Goal: Find specific page/section: Find specific page/section

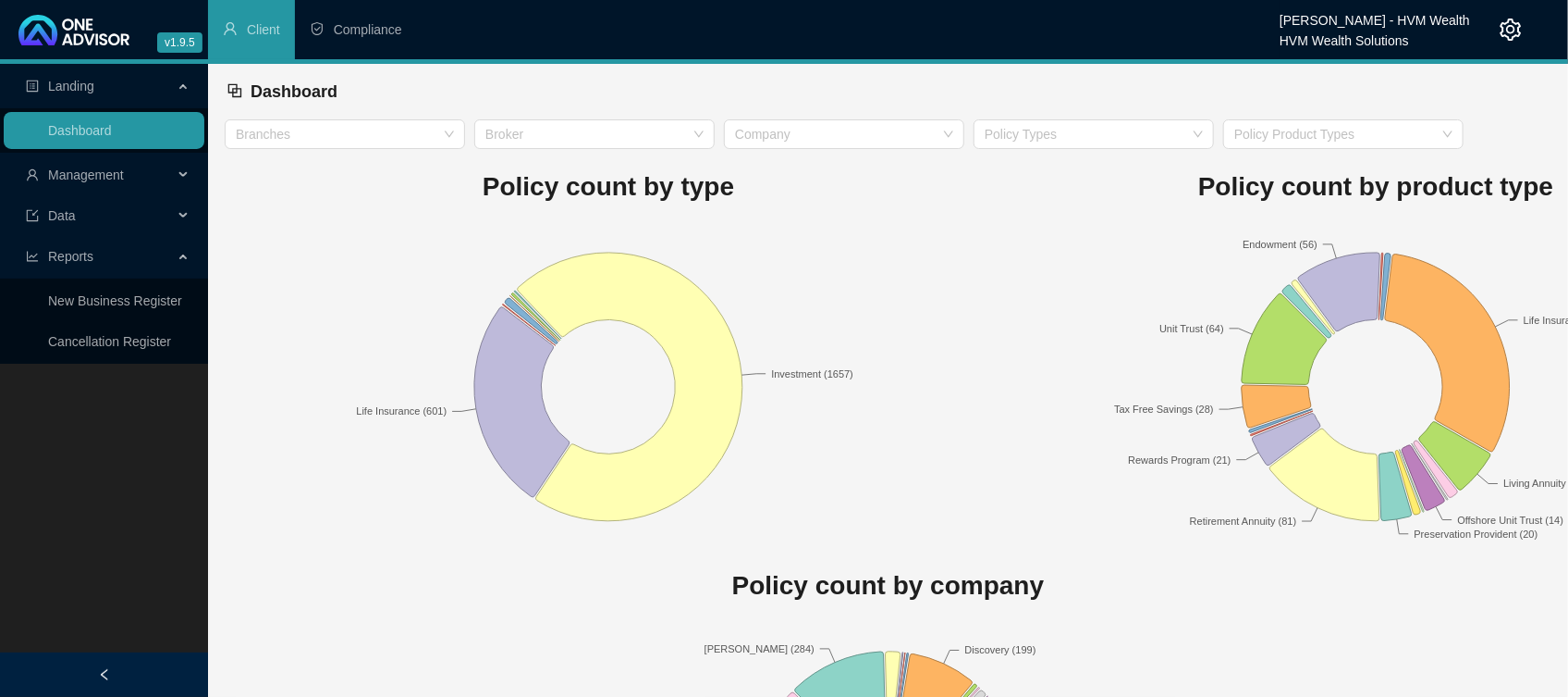
click at [149, 191] on span "Management" at bounding box center [99, 174] width 147 height 37
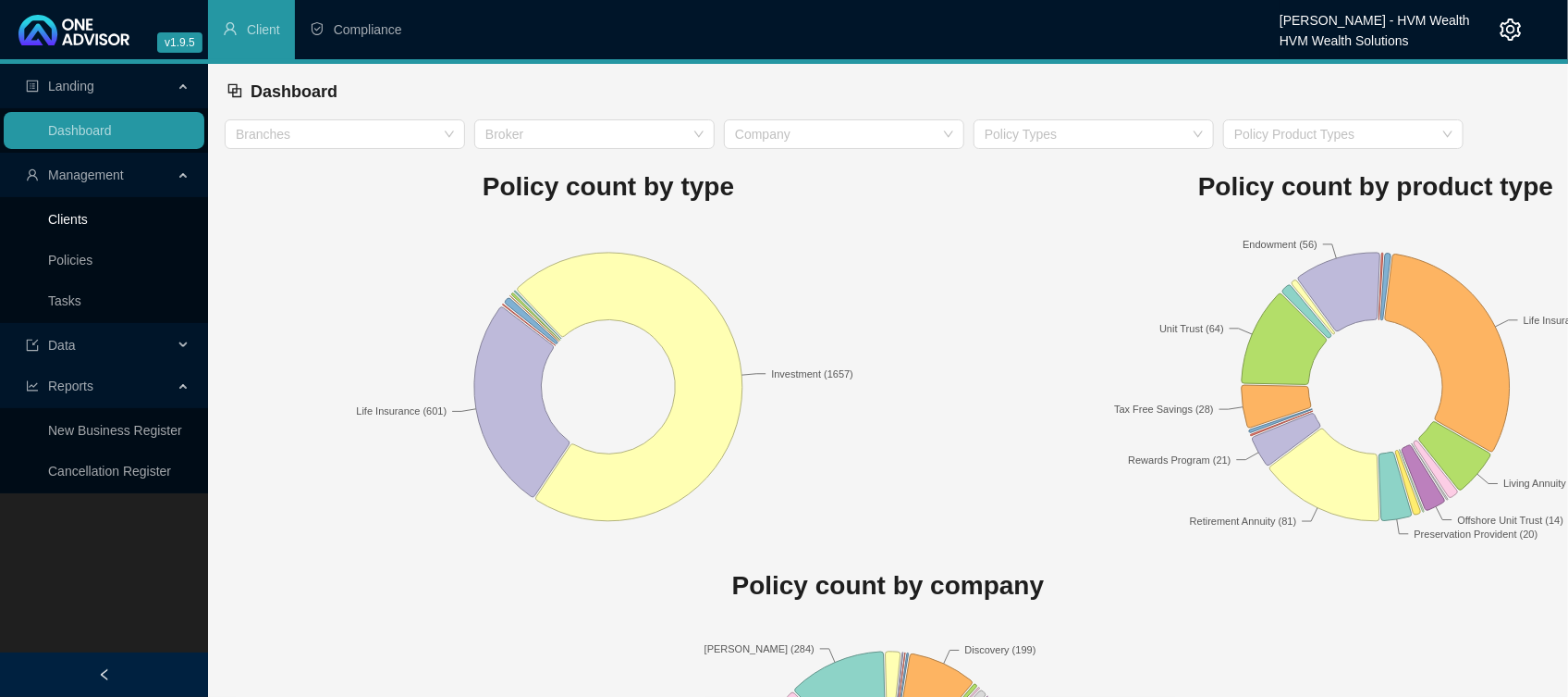
click at [69, 227] on link "Clients" at bounding box center [68, 219] width 40 height 15
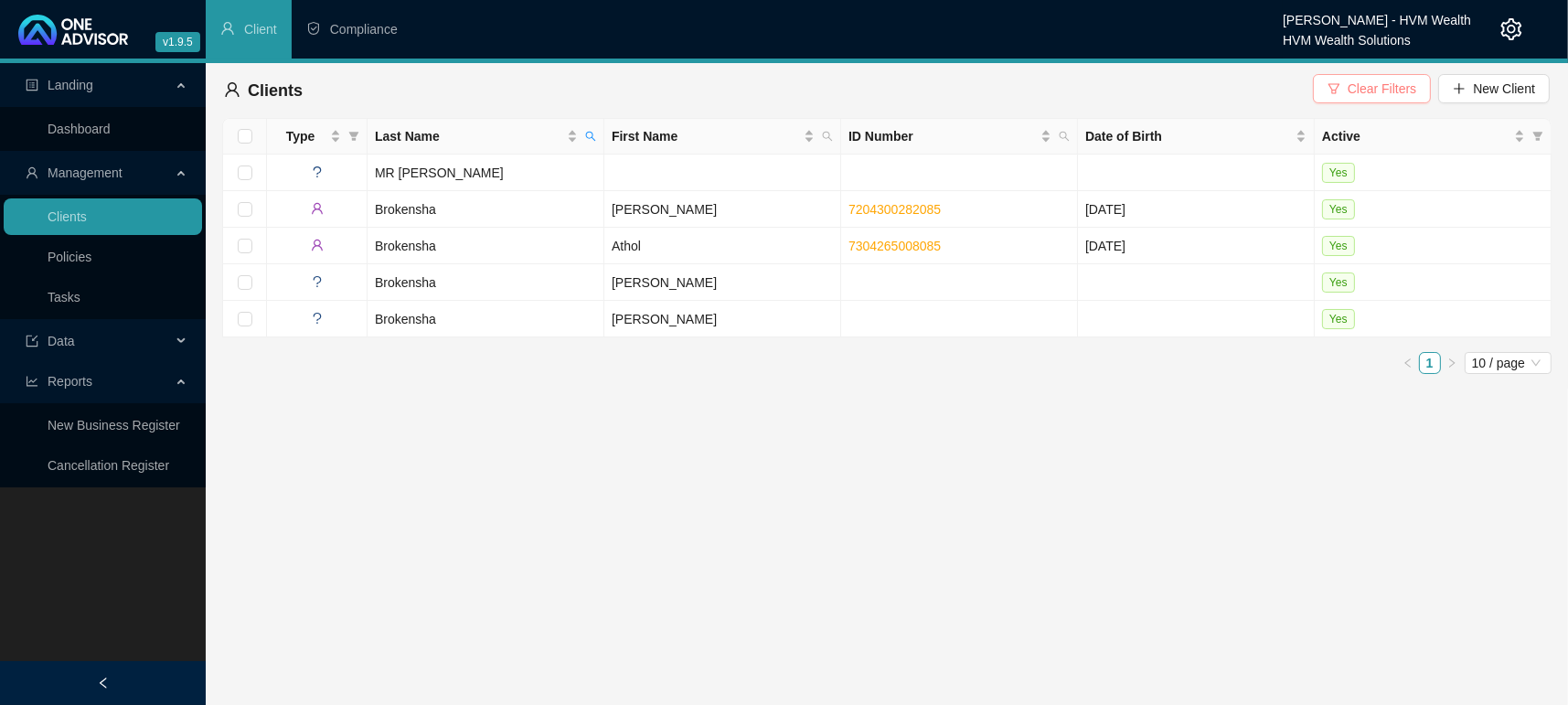
click at [1361, 80] on span "Clear Filters" at bounding box center [1381, 89] width 68 height 21
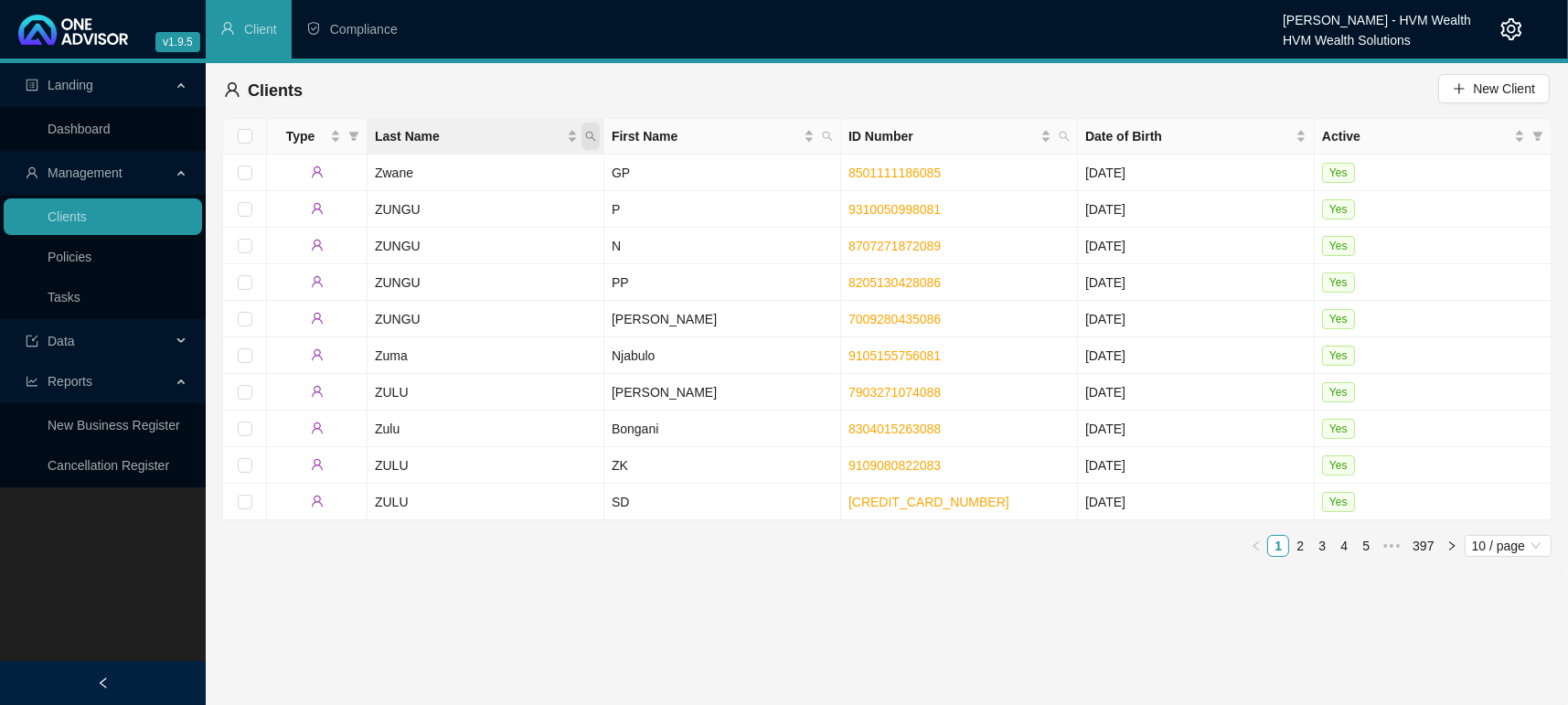
click at [593, 140] on icon "search" at bounding box center [591, 137] width 11 height 11
type input "l"
type input "[PERSON_NAME]"
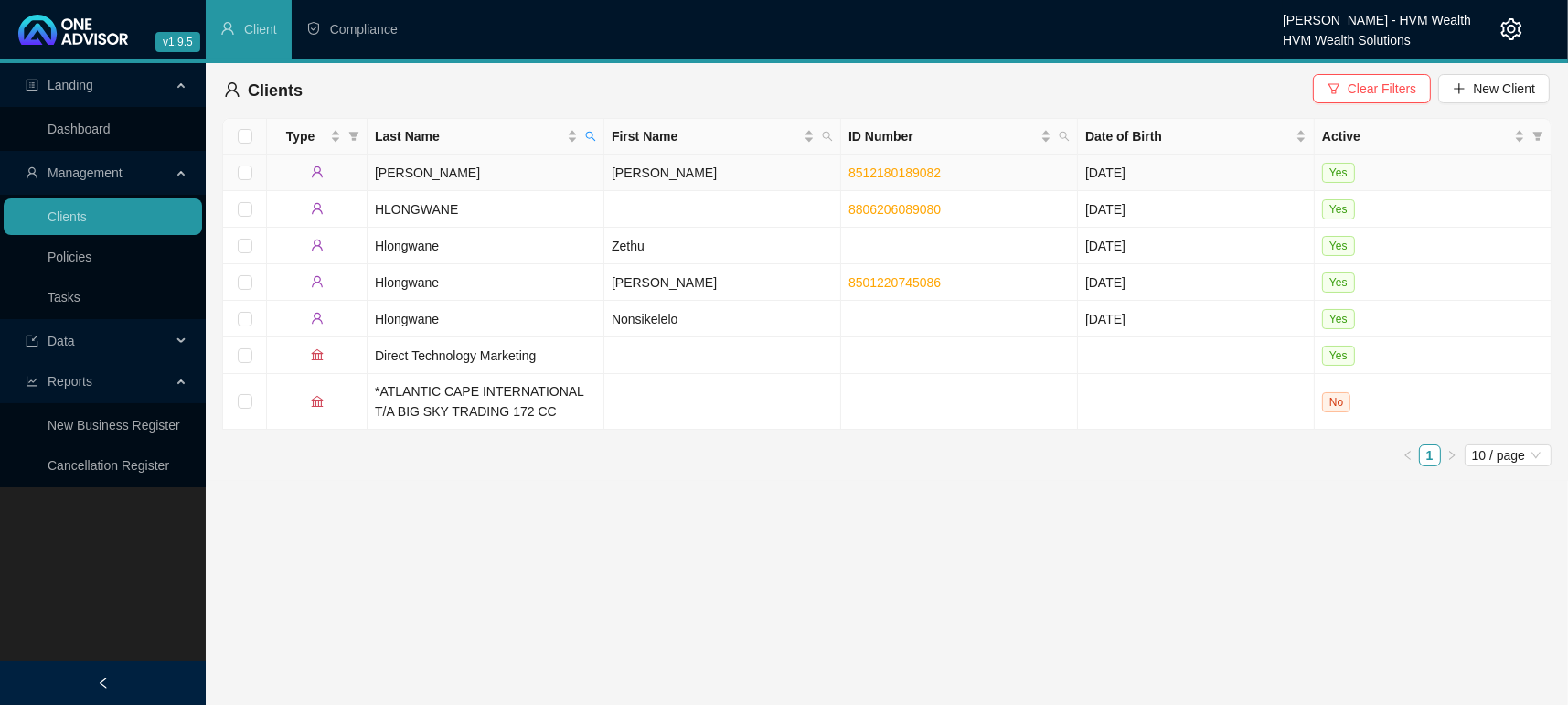
click at [532, 179] on td "[PERSON_NAME]" at bounding box center [485, 172] width 236 height 36
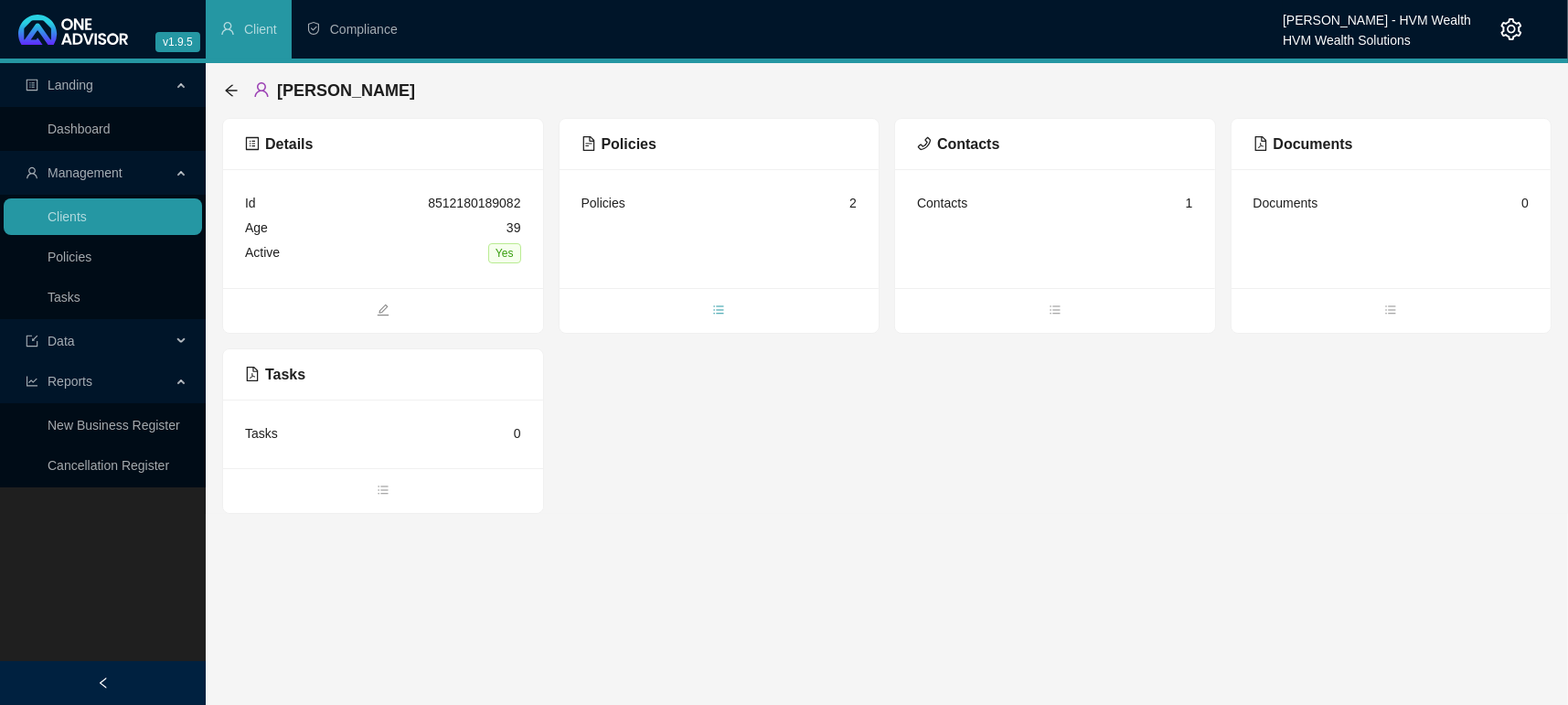
click at [728, 302] on span "bars" at bounding box center [720, 312] width 320 height 21
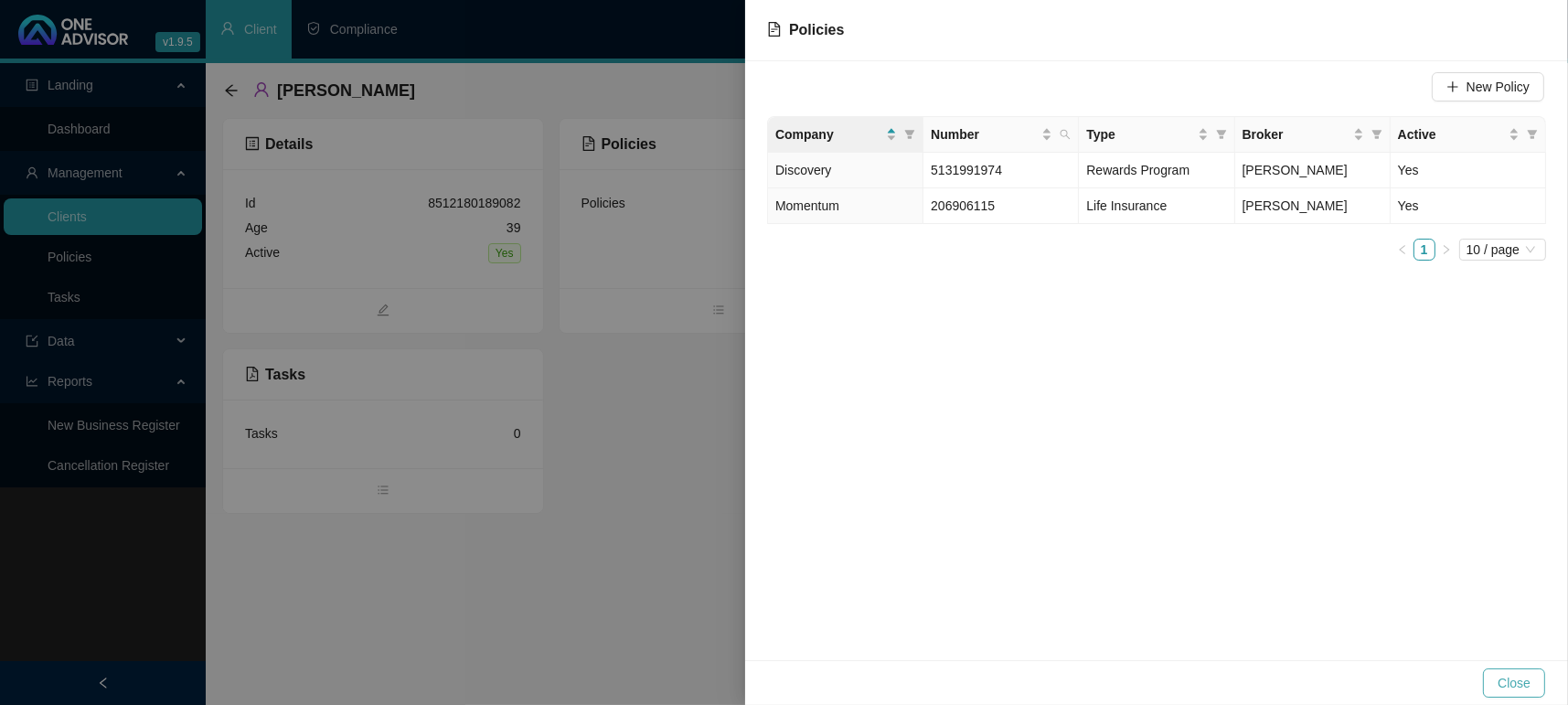
click at [1494, 686] on button "Close" at bounding box center [1514, 683] width 63 height 29
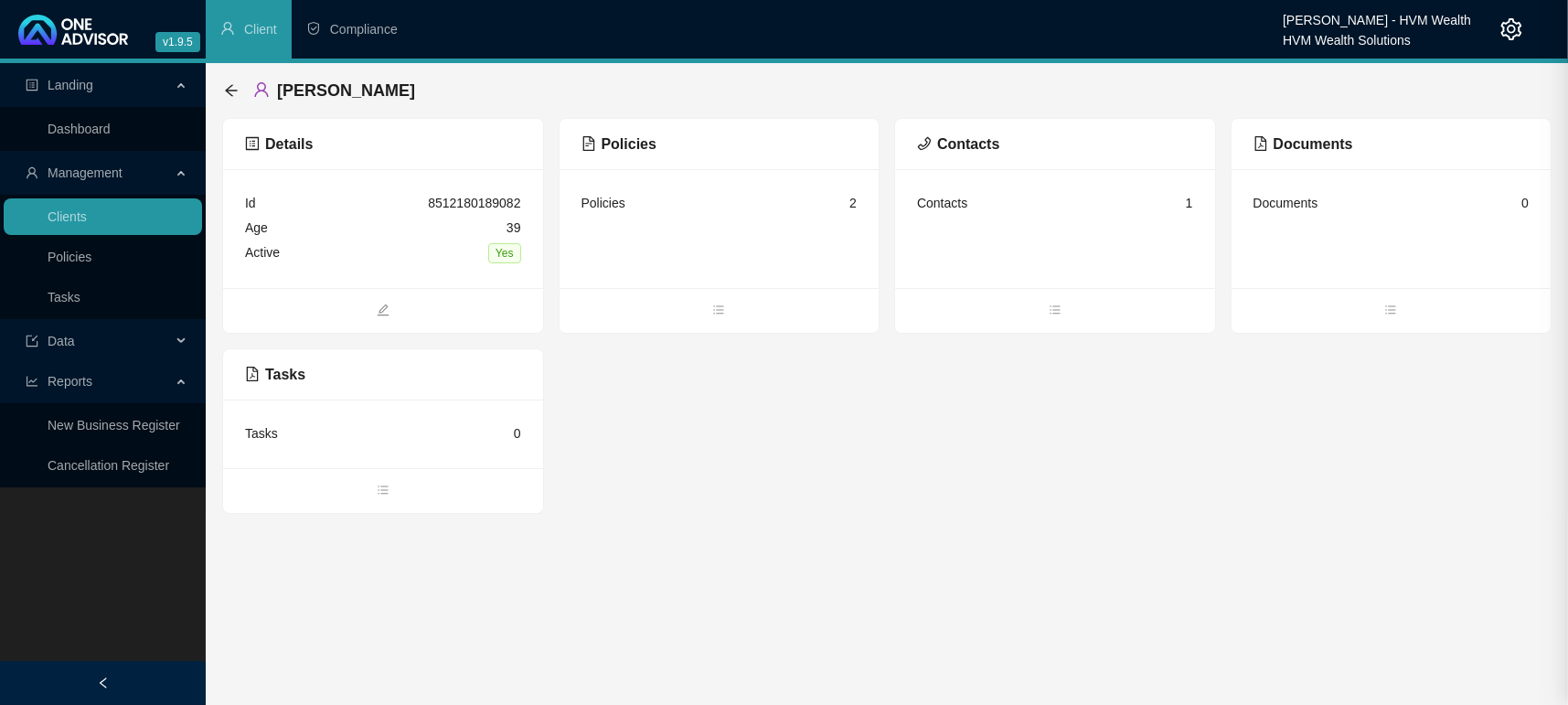
click at [480, 669] on main "Landing Dashboard Management Clients Policies Tasks Data Reports New Business R…" at bounding box center [784, 384] width 1568 height 642
click at [92, 137] on link "Dashboard" at bounding box center [79, 129] width 64 height 15
